Goal: Task Accomplishment & Management: Complete application form

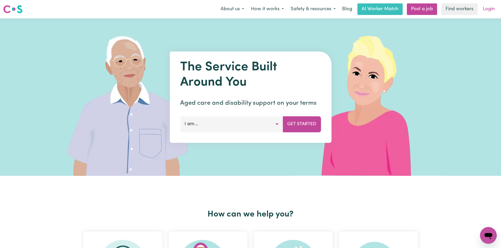
click at [489, 10] on link "Login" at bounding box center [489, 9] width 18 height 12
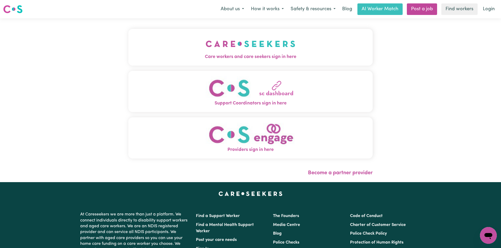
click at [238, 50] on img "Care workers and care seekers sign in here" at bounding box center [251, 43] width 90 height 19
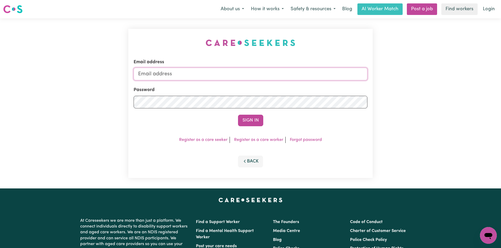
click at [184, 76] on input "Email address" at bounding box center [251, 74] width 234 height 13
type input "[EMAIL_ADDRESS][DOMAIN_NAME]"
click at [238, 115] on button "Sign In" at bounding box center [250, 121] width 25 height 12
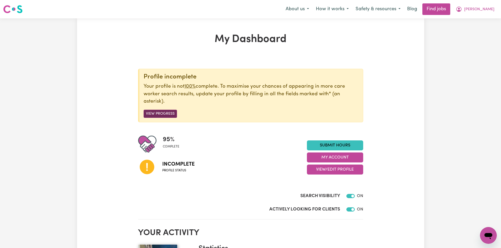
click at [164, 114] on button "View Progress" at bounding box center [160, 114] width 33 height 8
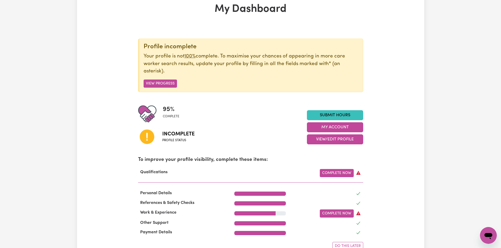
scroll to position [33, 0]
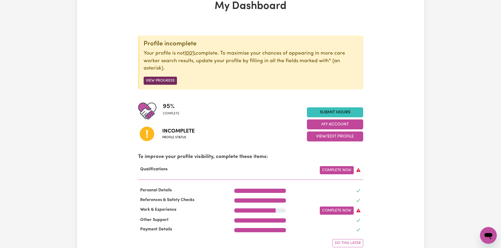
click at [153, 78] on button "View Progress" at bounding box center [160, 81] width 33 height 8
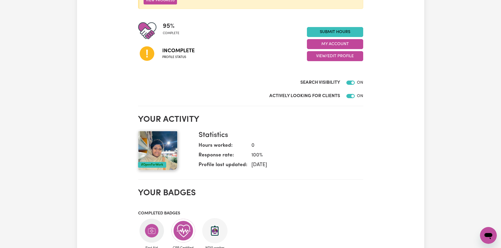
scroll to position [91, 0]
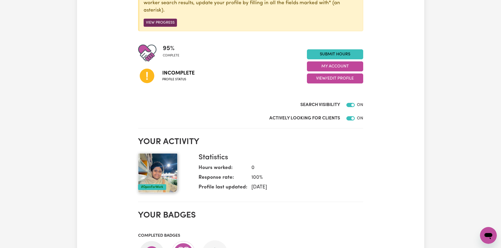
click at [158, 24] on button "View Progress" at bounding box center [160, 23] width 33 height 8
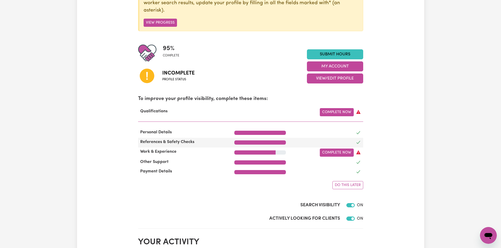
click at [180, 143] on span "References & Safety Checks" at bounding box center [167, 142] width 58 height 4
click at [245, 144] on div at bounding box center [260, 143] width 52 height 4
click at [339, 152] on link "Complete Now" at bounding box center [337, 153] width 34 height 8
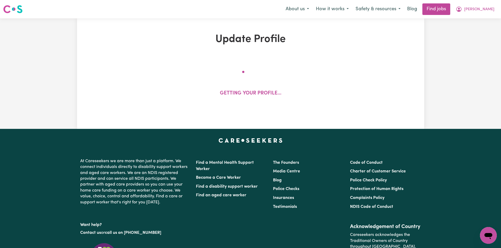
select select "2025"
select select "Certificate III (Individual Support)"
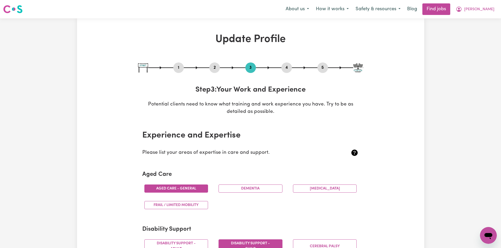
click at [214, 69] on button "2" at bounding box center [214, 67] width 11 height 7
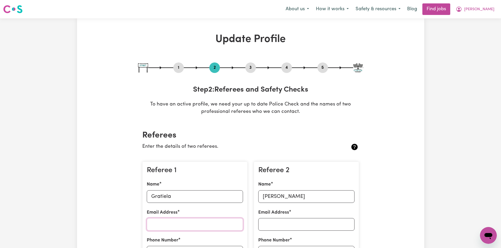
click at [180, 222] on input "Email Address" at bounding box center [195, 225] width 96 height 13
type input "[EMAIL_ADDRESS][DOMAIN_NAME]"
click at [270, 223] on input "Email Address" at bounding box center [306, 225] width 96 height 13
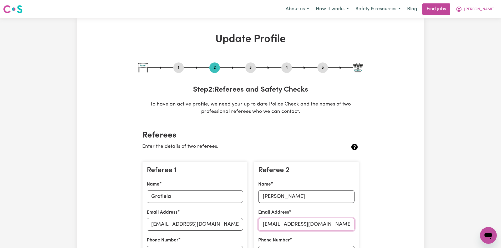
type input "[EMAIL_ADDRESS][DOMAIN_NAME]"
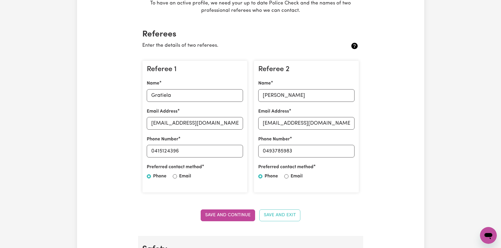
scroll to position [129, 0]
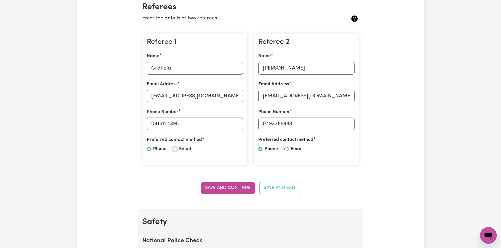
click at [176, 149] on input "Email" at bounding box center [175, 149] width 4 height 4
radio input "true"
drag, startPoint x: 149, startPoint y: 149, endPoint x: 205, endPoint y: 150, distance: 55.5
click at [149, 149] on input "Phone" at bounding box center [149, 149] width 4 height 4
radio input "true"
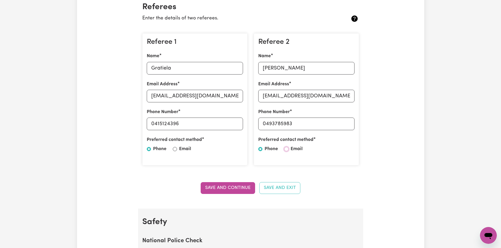
click at [287, 149] on input "Email" at bounding box center [286, 149] width 4 height 4
radio input "true"
drag, startPoint x: 228, startPoint y: 188, endPoint x: 252, endPoint y: 184, distance: 24.8
click at [228, 187] on button "Save and Continue" at bounding box center [228, 188] width 54 height 12
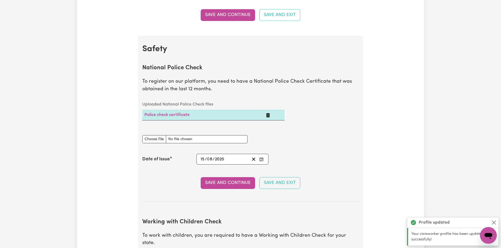
scroll to position [338, 0]
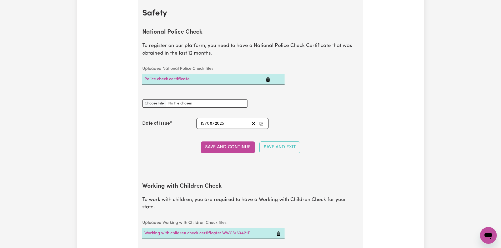
drag, startPoint x: 382, startPoint y: 54, endPoint x: 207, endPoint y: 10, distance: 180.5
click at [366, 51] on div "Update Profile 1 2 3 4 5 Step 2 : Referees and Safety Checks To have an active …" at bounding box center [250, 227] width 347 height 1064
